Goal: Task Accomplishment & Management: Manage account settings

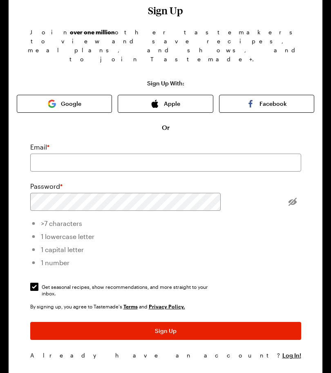
scroll to position [41, 0]
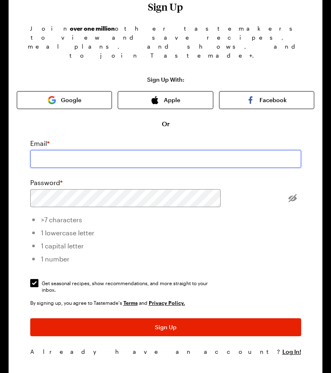
click at [232, 150] on input "email" at bounding box center [165, 159] width 271 height 18
type input "[EMAIL_ADDRESS][DOMAIN_NAME]"
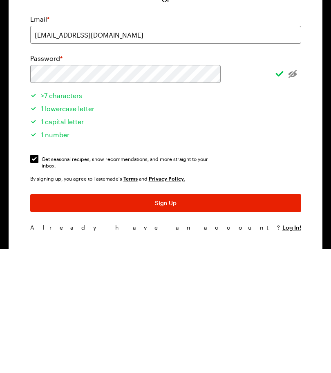
click at [215, 318] on button "Sign Up" at bounding box center [165, 327] width 271 height 18
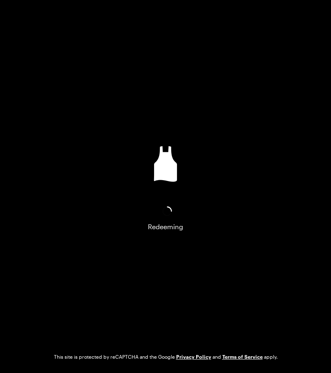
scroll to position [0, 0]
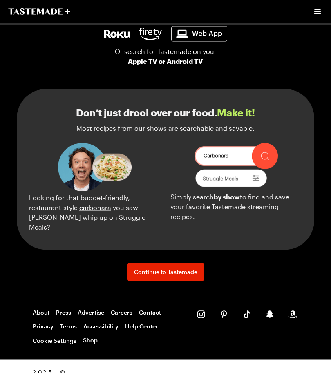
scroll to position [914, 0]
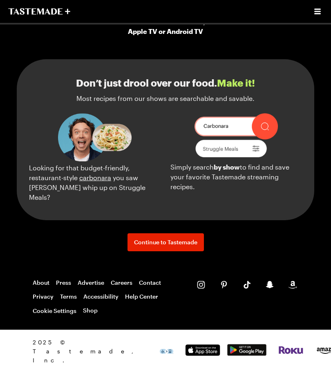
click at [153, 245] on span "Continue to Tastemade" at bounding box center [165, 242] width 63 height 8
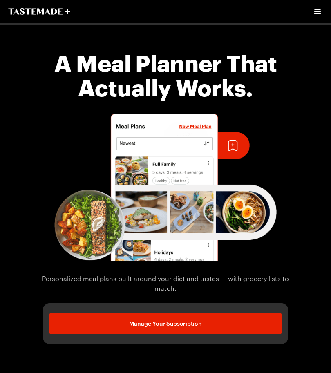
click at [103, 328] on link "Manage Your Subscription" at bounding box center [165, 323] width 232 height 21
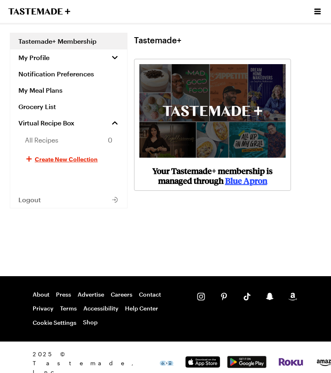
click at [110, 54] on button "My Profile" at bounding box center [68, 57] width 117 height 16
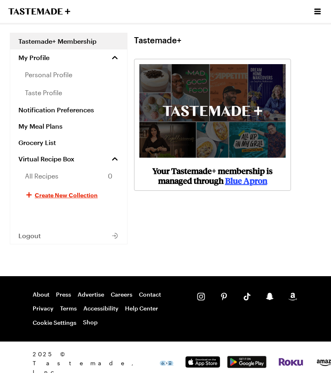
click at [50, 128] on link "My Meal Plans" at bounding box center [68, 126] width 117 height 16
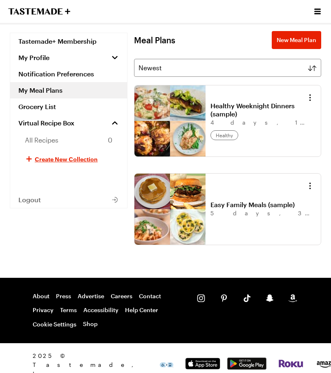
click at [29, 124] on span "Virtual Recipe Box" at bounding box center [46, 123] width 56 height 8
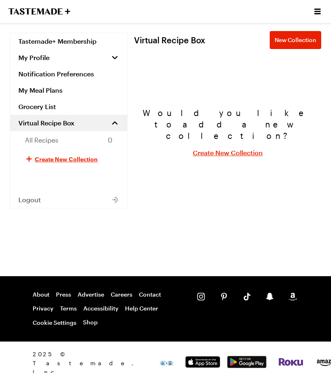
click at [30, 108] on link "Grocery List" at bounding box center [68, 106] width 117 height 16
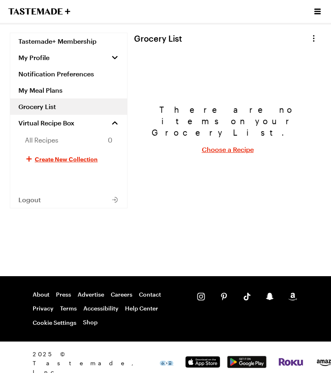
click at [30, 93] on link "My Meal Plans" at bounding box center [68, 90] width 117 height 16
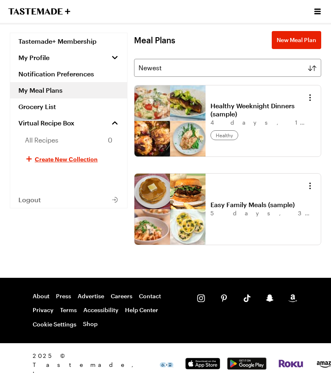
click at [39, 42] on link "Tastemade+ Membership" at bounding box center [68, 41] width 117 height 16
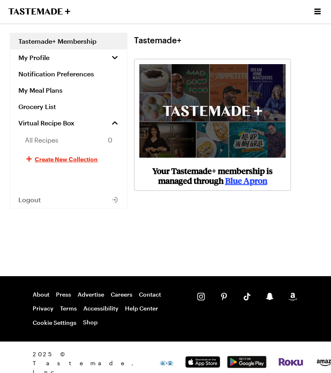
click at [30, 60] on span "My Profile" at bounding box center [33, 58] width 31 height 8
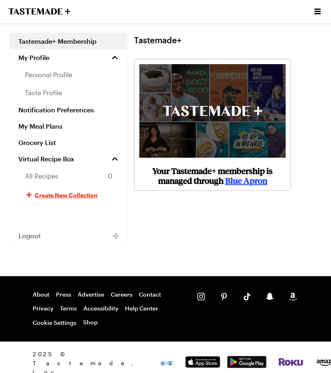
click at [38, 81] on link "personal profile" at bounding box center [68, 75] width 117 height 18
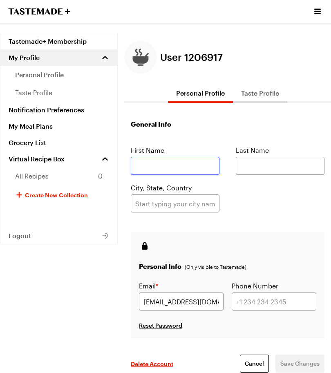
click at [176, 170] on input "text" at bounding box center [175, 166] width 89 height 18
type input "[PERSON_NAME]"
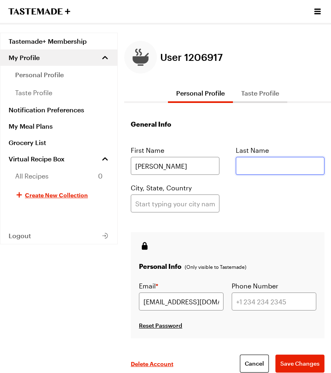
click at [295, 165] on input "text" at bounding box center [280, 166] width 89 height 18
type input "Pas"
click at [204, 208] on input "text" at bounding box center [175, 203] width 89 height 18
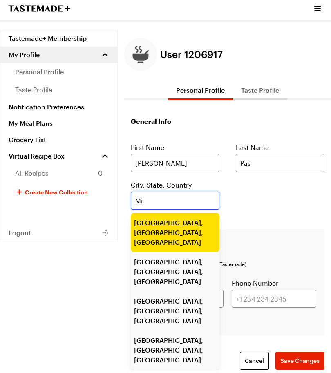
type input "M"
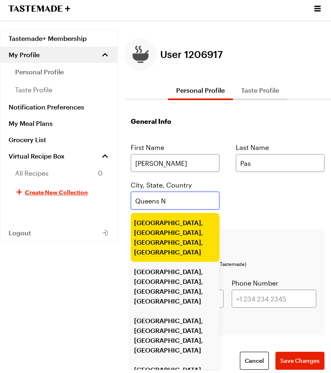
type input "Queens [GEOGRAPHIC_DATA]"
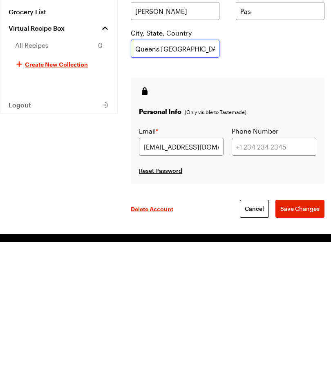
scroll to position [25, 0]
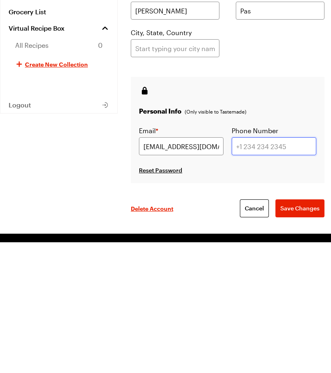
click at [286, 286] on input "tel" at bounding box center [274, 277] width 85 height 18
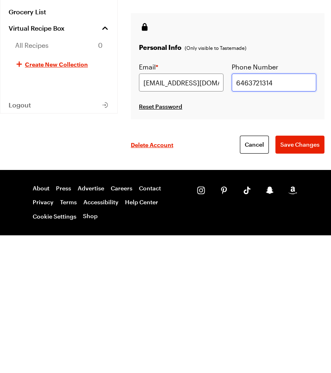
scroll to position [89, 0]
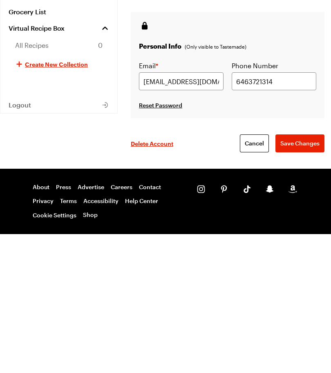
click at [308, 270] on span "Save Changes" at bounding box center [299, 274] width 39 height 8
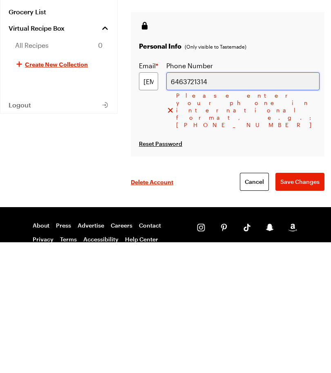
click at [232, 203] on input "6463721314" at bounding box center [242, 212] width 153 height 18
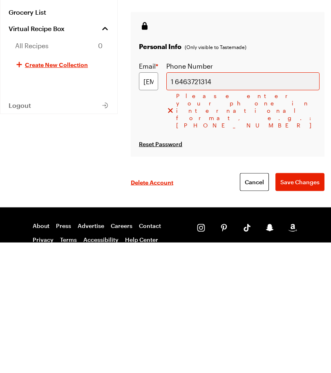
click at [294, 304] on button "Save Changes" at bounding box center [299, 313] width 49 height 18
click at [323, 287] on div "Delete Account Cancel Save Changes" at bounding box center [228, 312] width 194 height 51
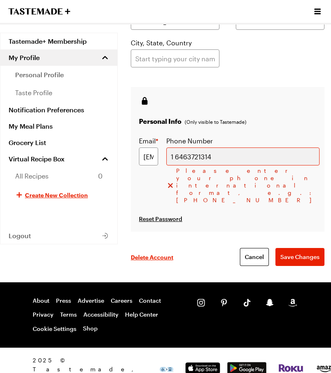
click at [174, 181] on icon at bounding box center [170, 185] width 8 height 8
click at [241, 178] on div "Please enter your phone in international format, e.g.: [PHONE_NUMBER]" at bounding box center [242, 185] width 153 height 37
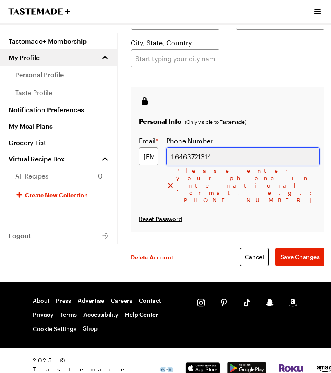
click at [244, 155] on input "1 6463721314" at bounding box center [242, 156] width 153 height 18
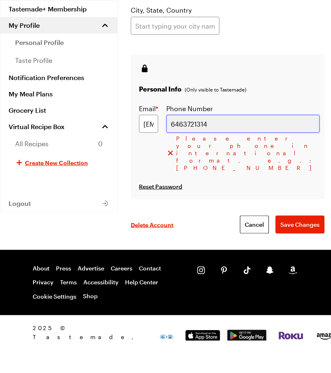
type input "6463721314"
click at [299, 248] on button "Save Changes" at bounding box center [299, 257] width 49 height 18
click at [302, 232] on div "Delete Account Cancel Save Changes" at bounding box center [228, 257] width 194 height 51
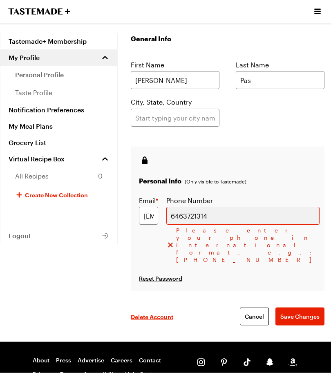
scroll to position [86, 0]
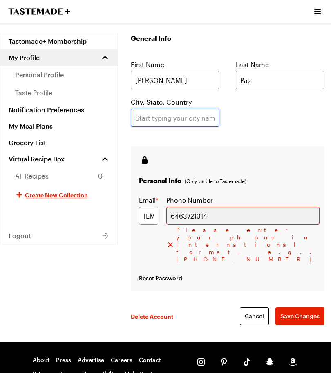
click at [194, 123] on input "text" at bounding box center [175, 118] width 89 height 18
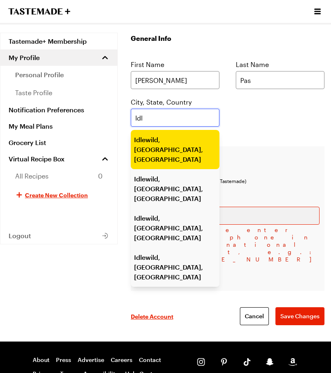
type input "Id"
